Goal: Task Accomplishment & Management: Use online tool/utility

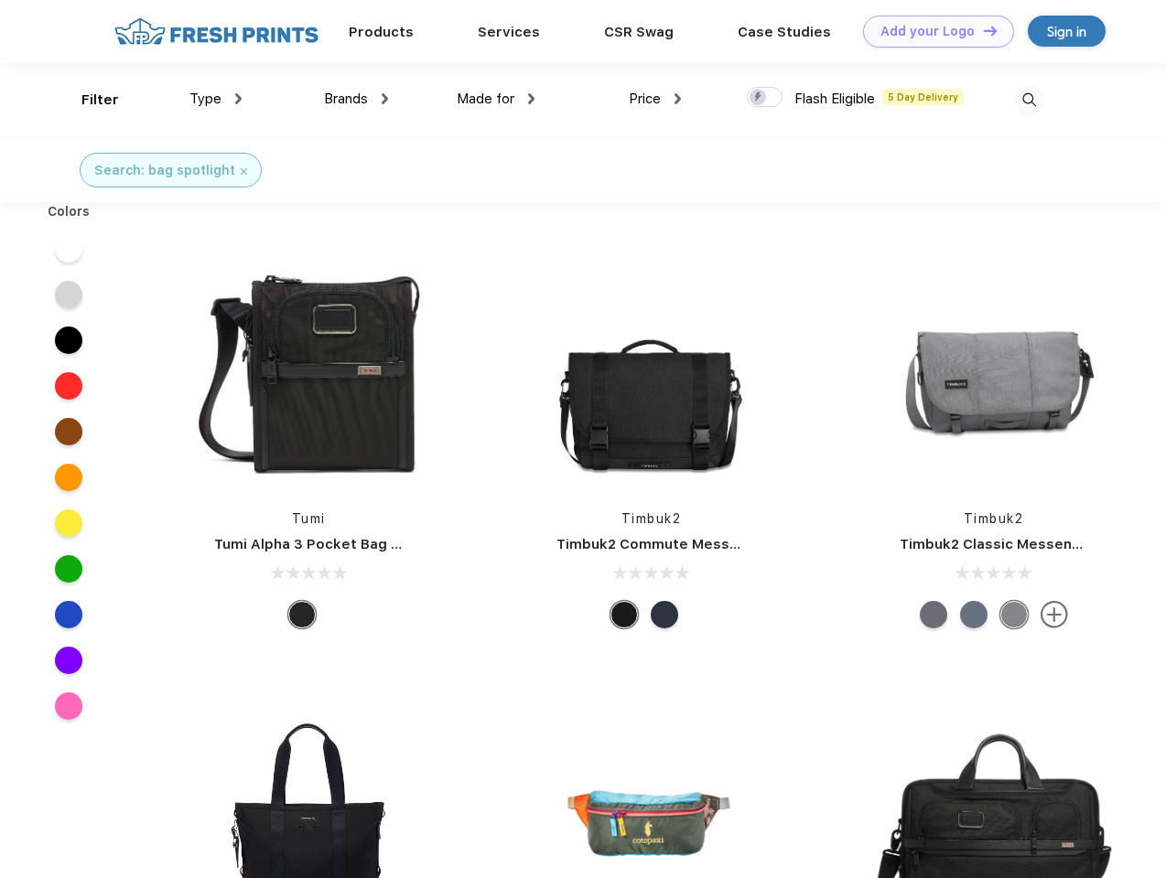
click at [931, 31] on link "Add your Logo Design Tool" at bounding box center [938, 32] width 151 height 32
click at [0, 0] on div "Design Tool" at bounding box center [0, 0] width 0 height 0
click at [982, 30] on link "Add your Logo Design Tool" at bounding box center [938, 32] width 151 height 32
click at [88, 100] on div "Filter" at bounding box center [100, 100] width 38 height 21
click at [216, 99] on span "Type" at bounding box center [205, 99] width 32 height 16
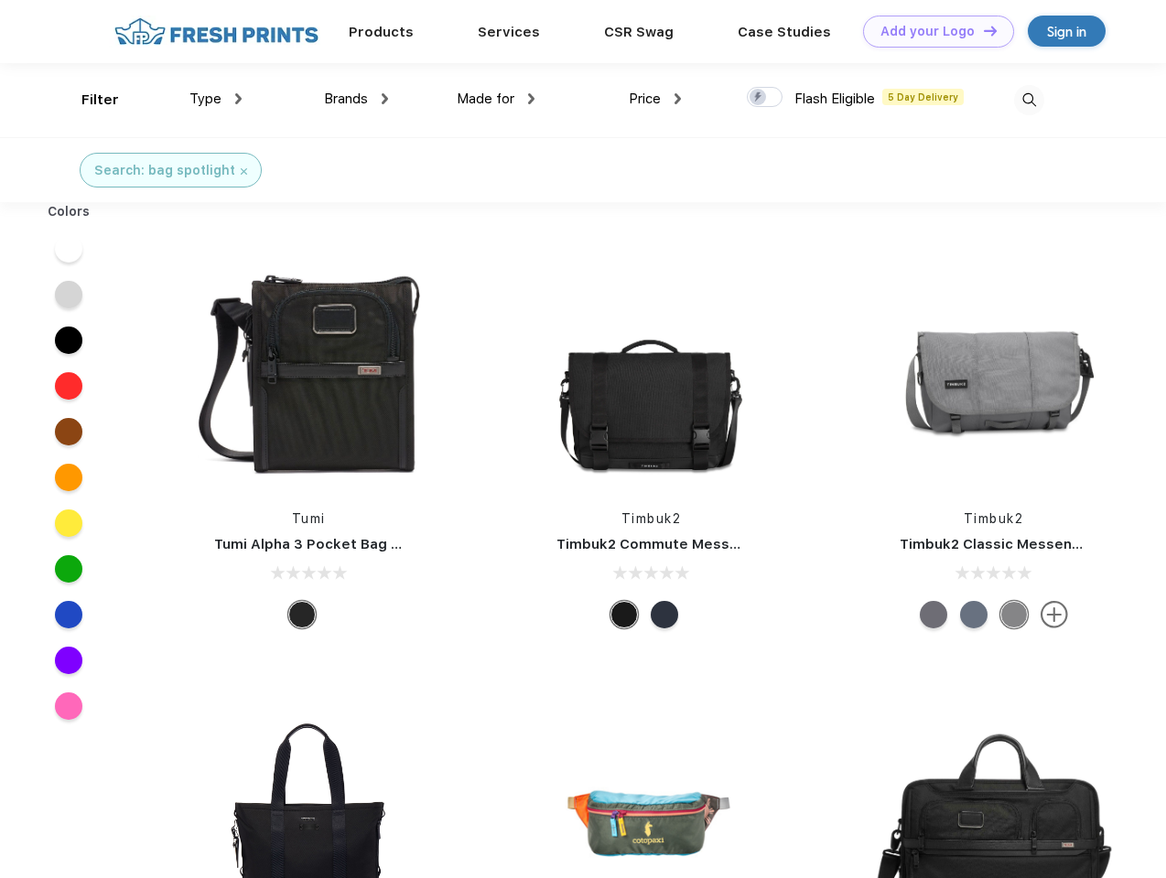
click at [356, 99] on span "Brands" at bounding box center [346, 99] width 44 height 16
click at [496, 99] on span "Made for" at bounding box center [486, 99] width 58 height 16
click at [655, 99] on span "Price" at bounding box center [645, 99] width 32 height 16
click at [765, 98] on div at bounding box center [765, 97] width 36 height 20
click at [759, 98] on input "checkbox" at bounding box center [753, 92] width 12 height 12
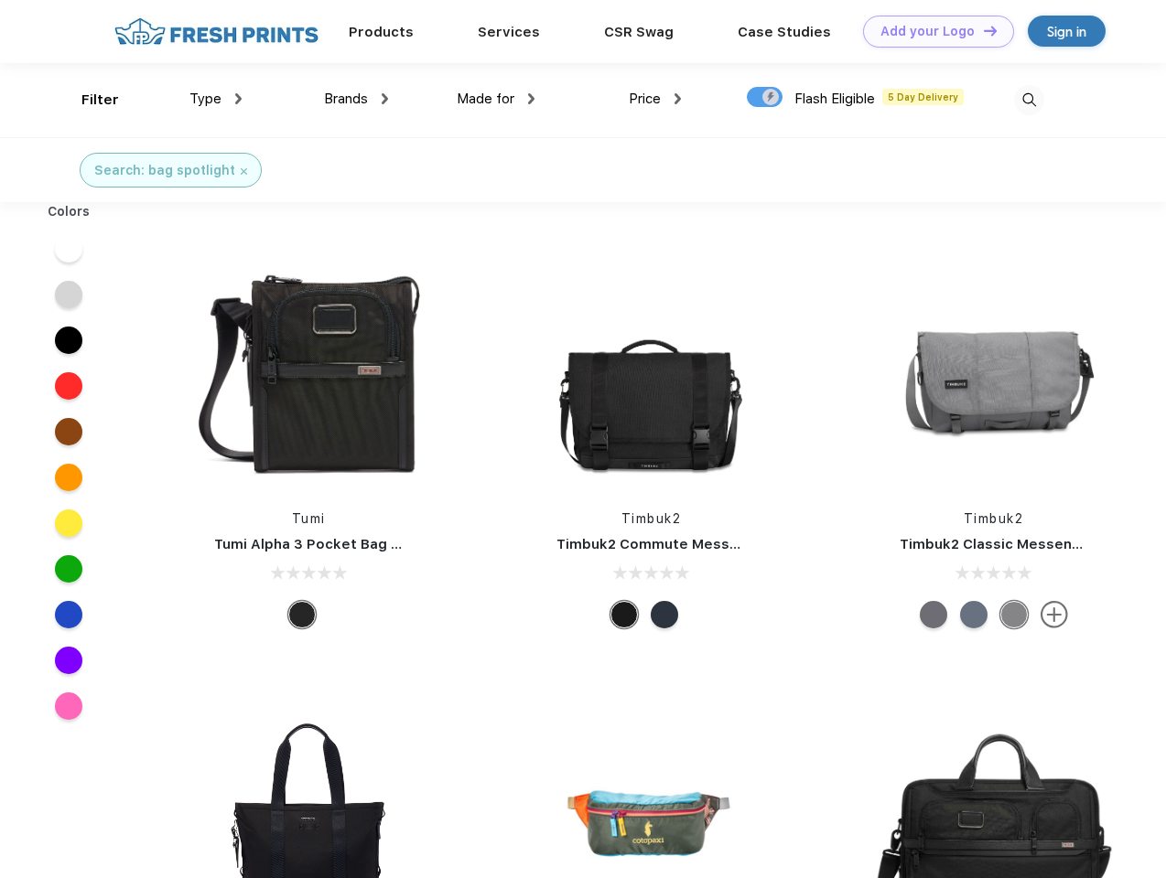
click at [1028, 100] on img at bounding box center [1029, 100] width 30 height 30
